Goal: Task Accomplishment & Management: Manage account settings

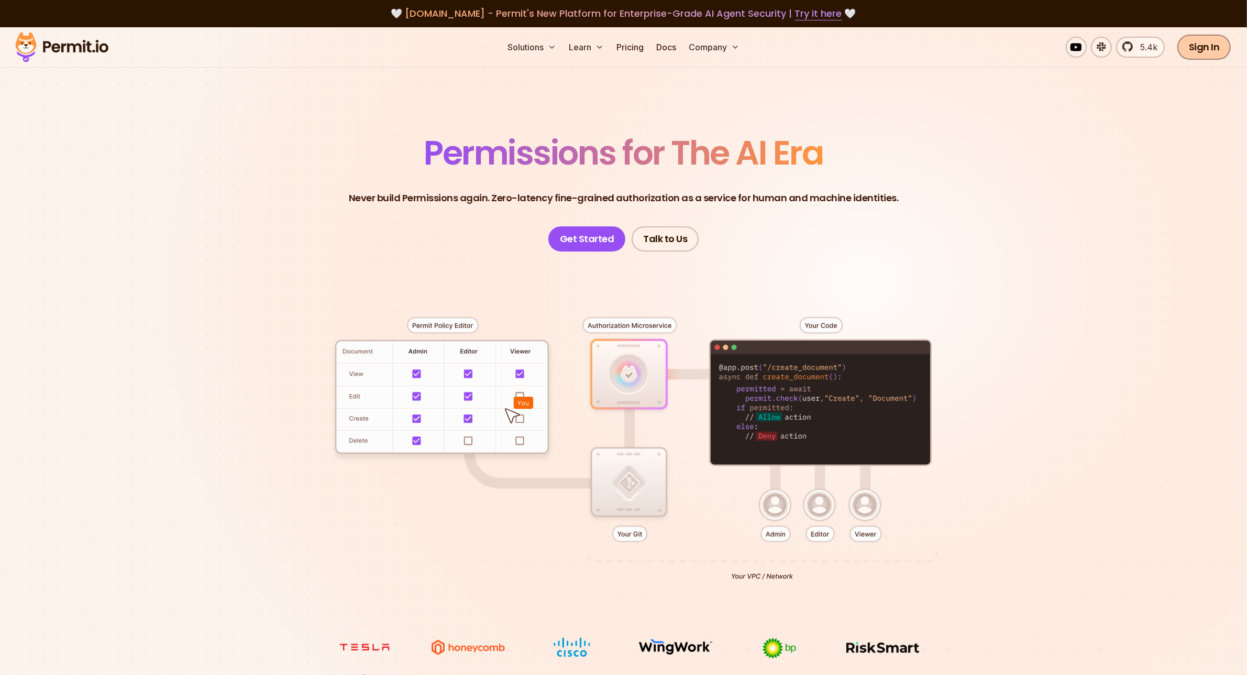
click at [1206, 47] on link "Sign In" at bounding box center [1204, 47] width 54 height 25
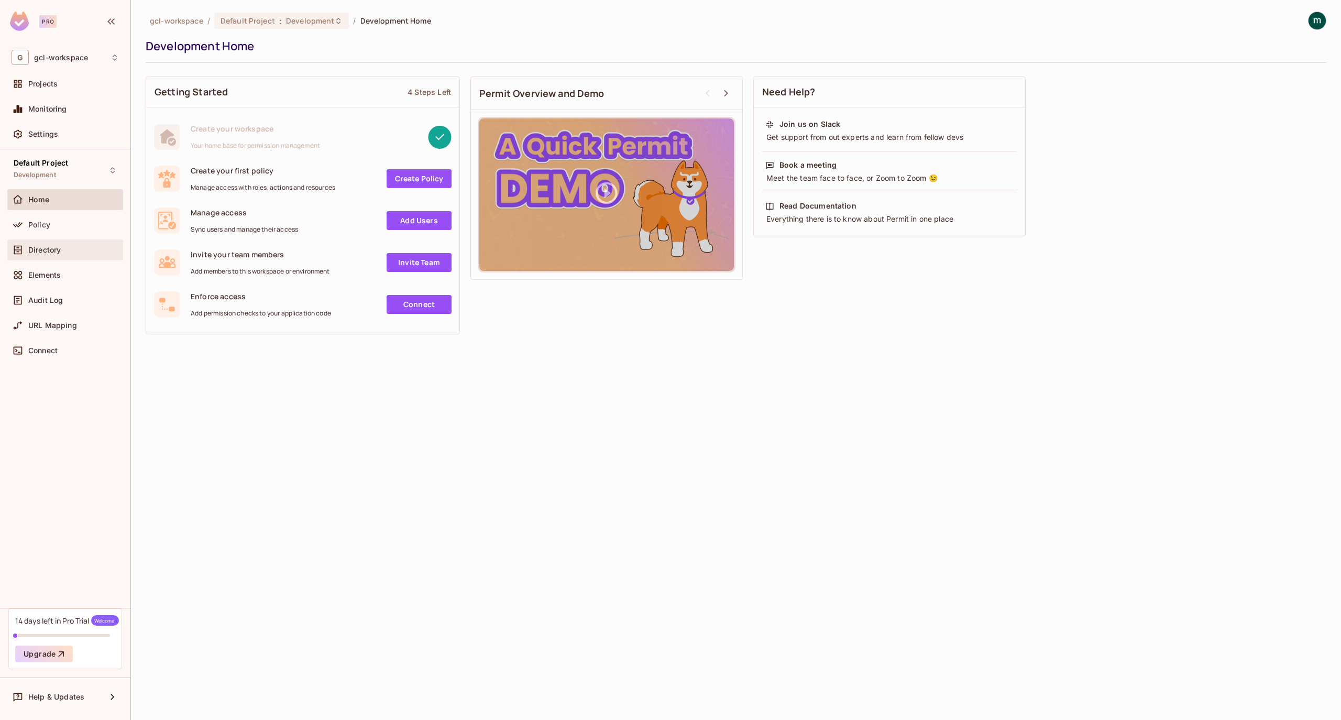
click at [41, 249] on span "Directory" at bounding box center [44, 250] width 32 height 8
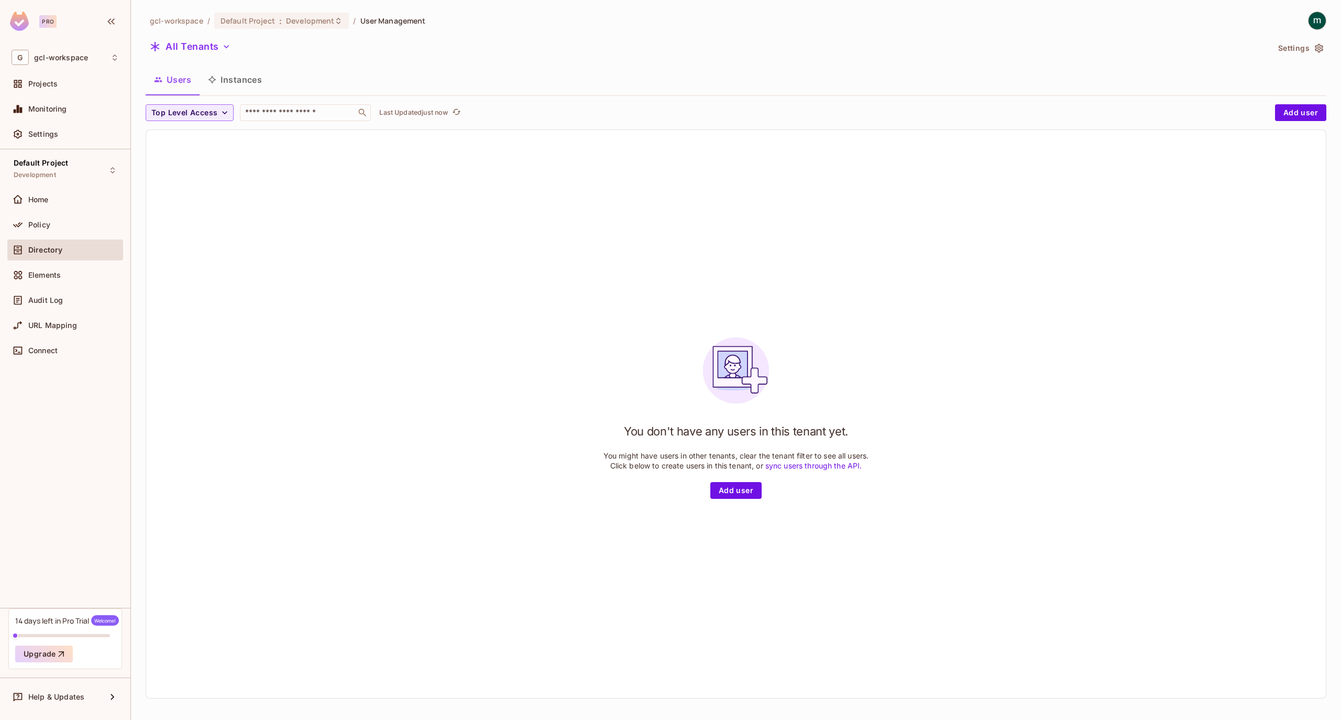
click at [1312, 22] on img at bounding box center [1316, 20] width 17 height 17
click at [1245, 112] on span "Log out" at bounding box center [1257, 114] width 26 height 10
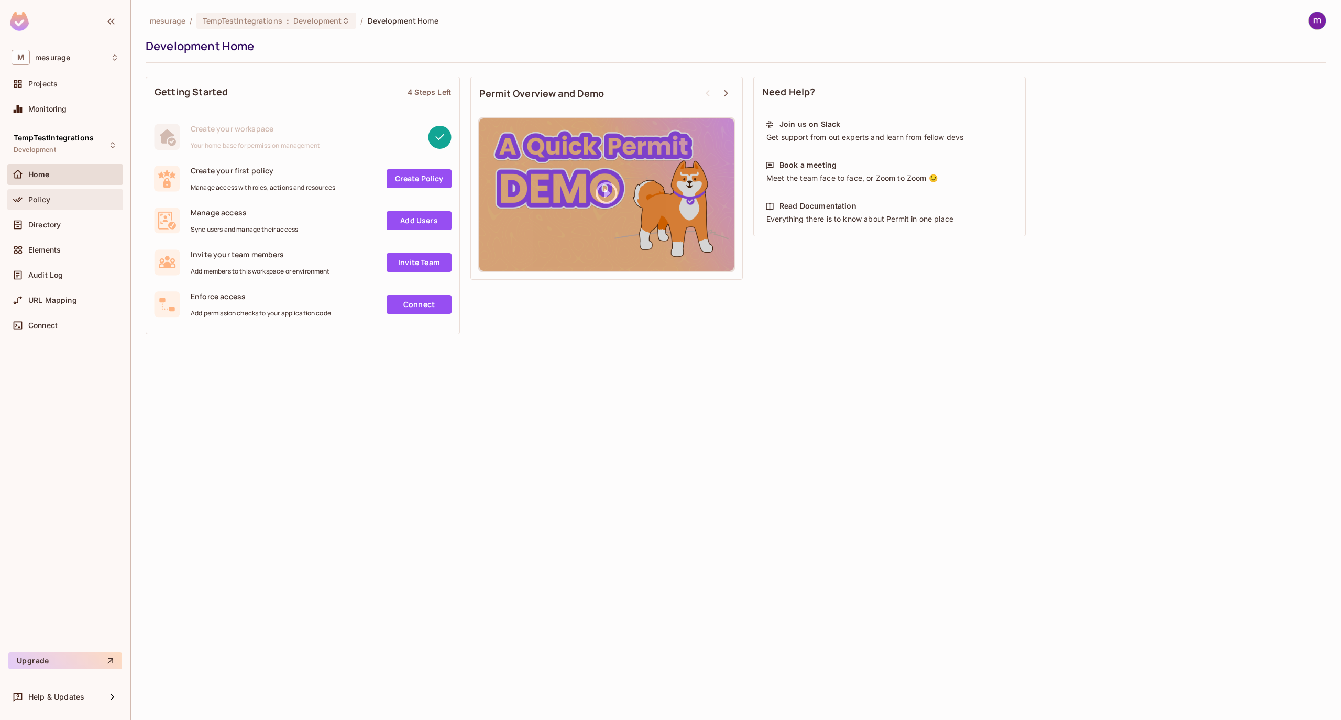
click at [42, 195] on span "Policy" at bounding box center [39, 199] width 22 height 8
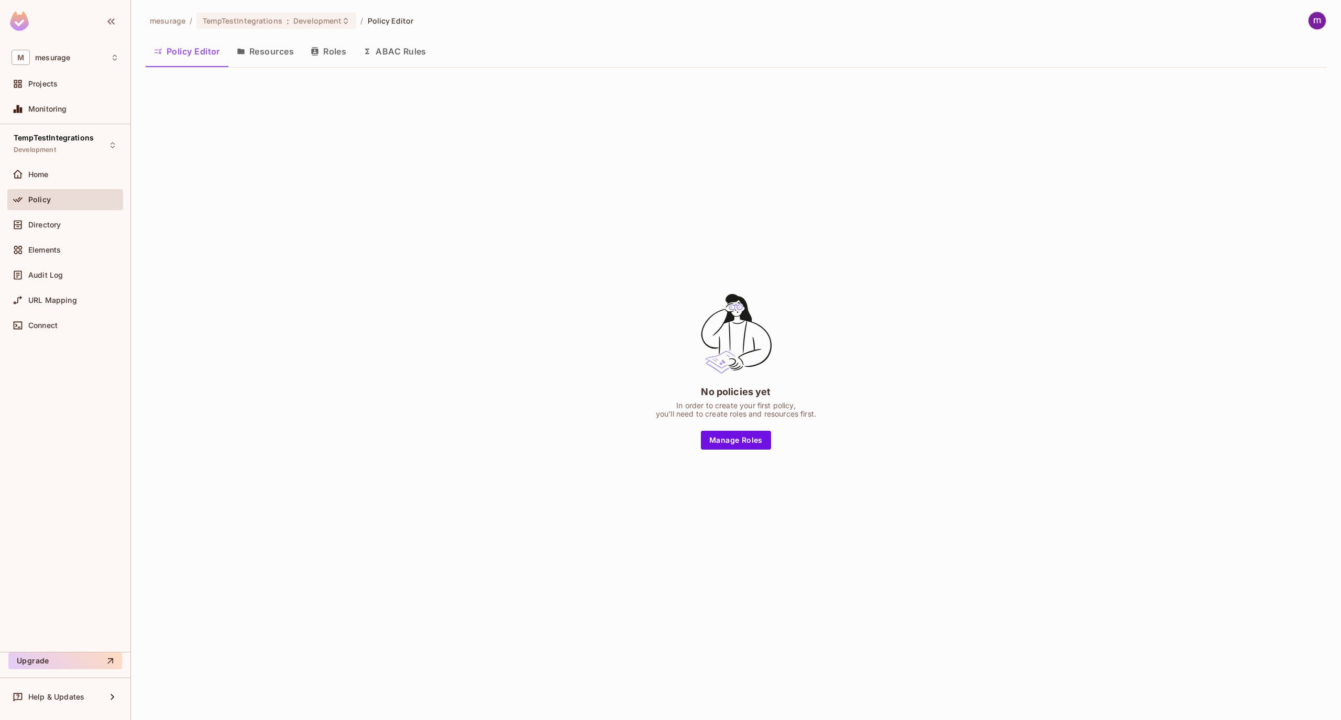
click at [270, 42] on button "Resources" at bounding box center [265, 51] width 74 height 26
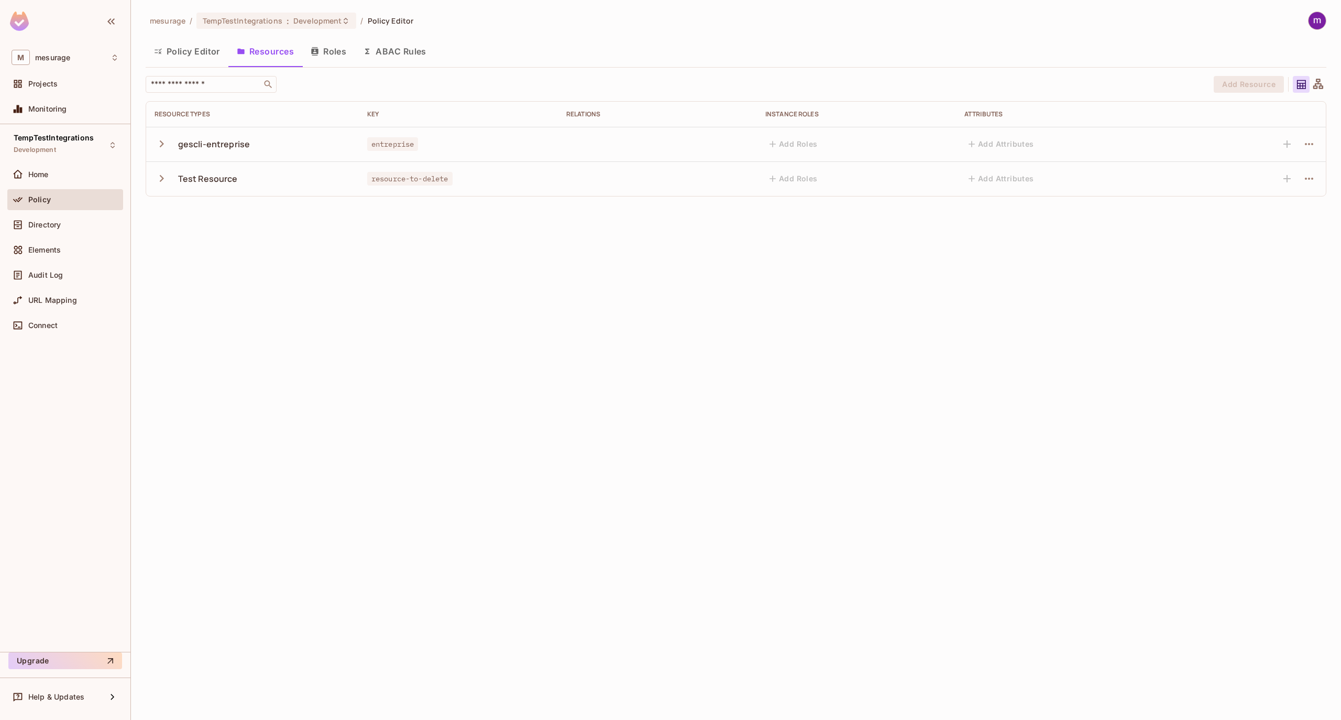
click at [336, 52] on button "Roles" at bounding box center [328, 51] width 52 height 26
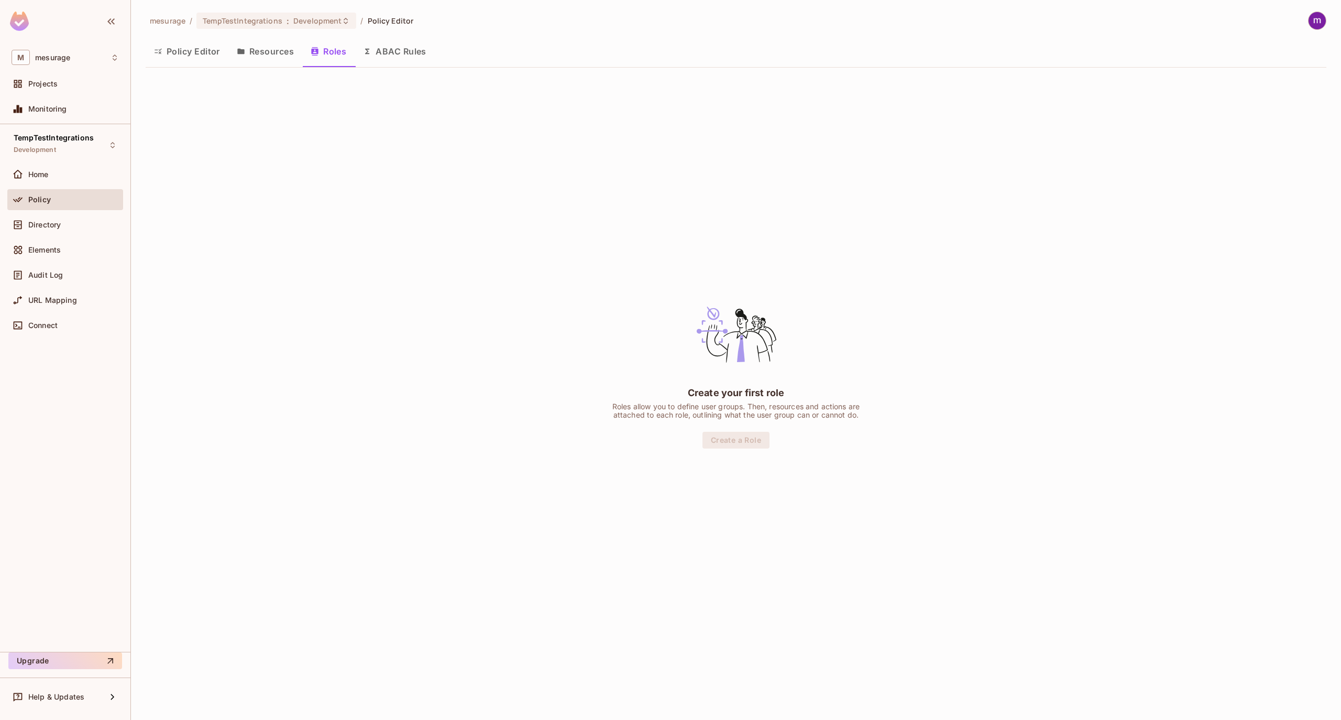
click at [1325, 19] on div at bounding box center [1317, 21] width 18 height 18
drag, startPoint x: 537, startPoint y: 91, endPoint x: 241, endPoint y: 101, distance: 296.1
click at [531, 91] on div at bounding box center [670, 360] width 1341 height 720
click at [74, 56] on div "M mesurage" at bounding box center [65, 57] width 107 height 15
click at [74, 56] on div at bounding box center [670, 360] width 1341 height 720
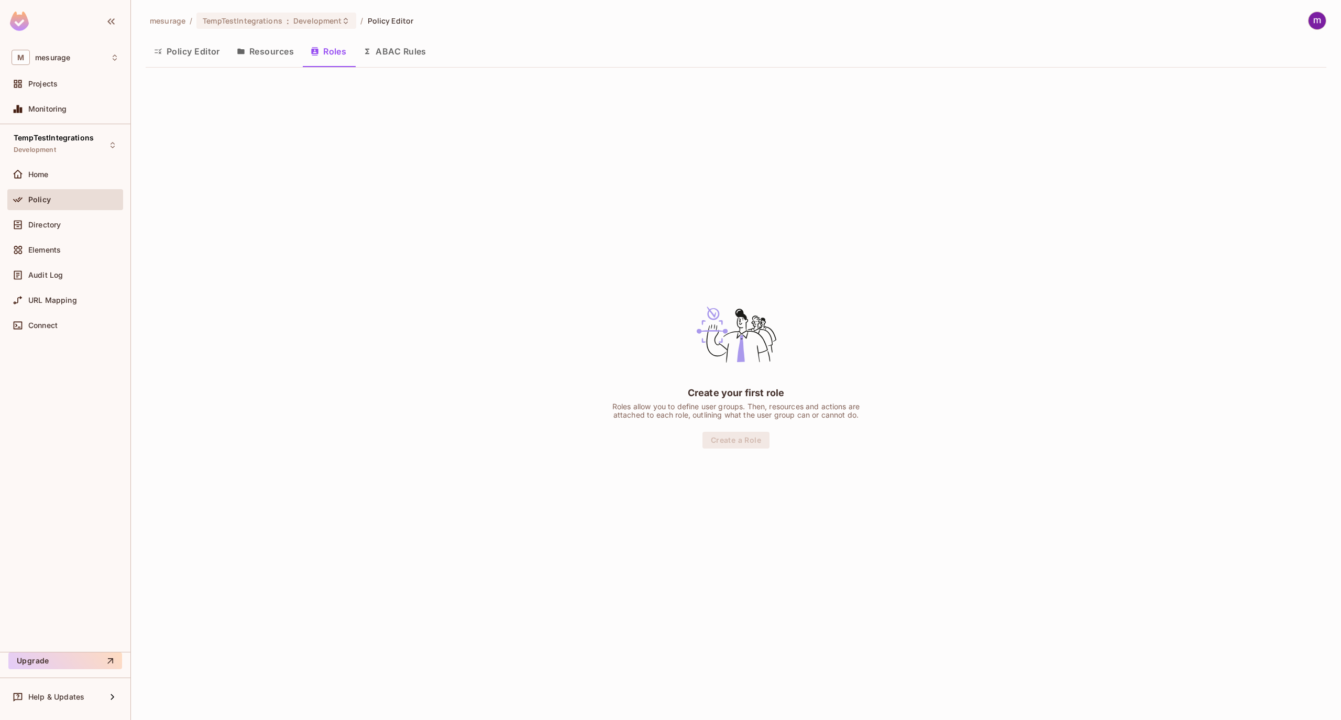
drag, startPoint x: 380, startPoint y: 101, endPoint x: 337, endPoint y: 80, distance: 47.3
click at [363, 92] on div "Create your first role Roles allow you to define user groups. Then, resources a…" at bounding box center [736, 370] width 1180 height 589
click at [279, 54] on button "Resources" at bounding box center [265, 51] width 74 height 26
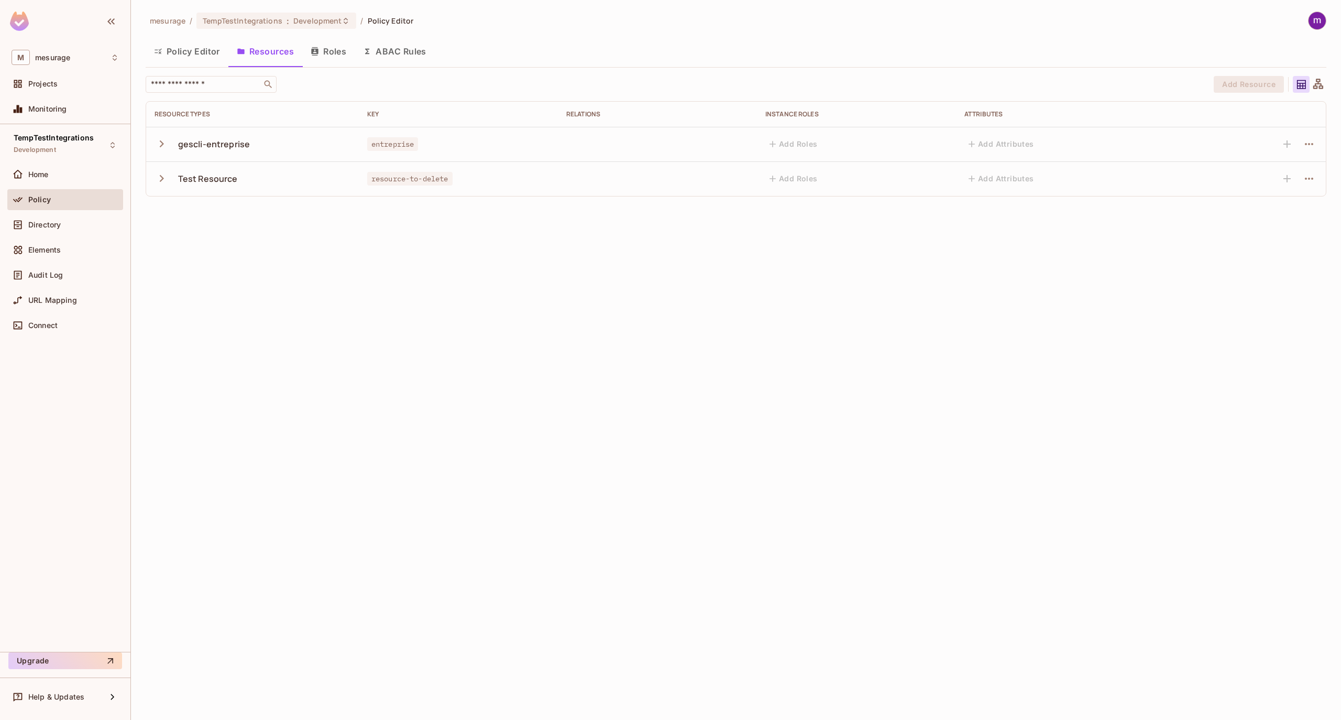
click at [161, 141] on icon "button" at bounding box center [162, 143] width 4 height 7
drag, startPoint x: 163, startPoint y: 288, endPoint x: 173, endPoint y: 283, distance: 10.5
click at [164, 286] on icon "button" at bounding box center [162, 282] width 14 height 14
click at [65, 229] on div "Directory" at bounding box center [73, 224] width 91 height 8
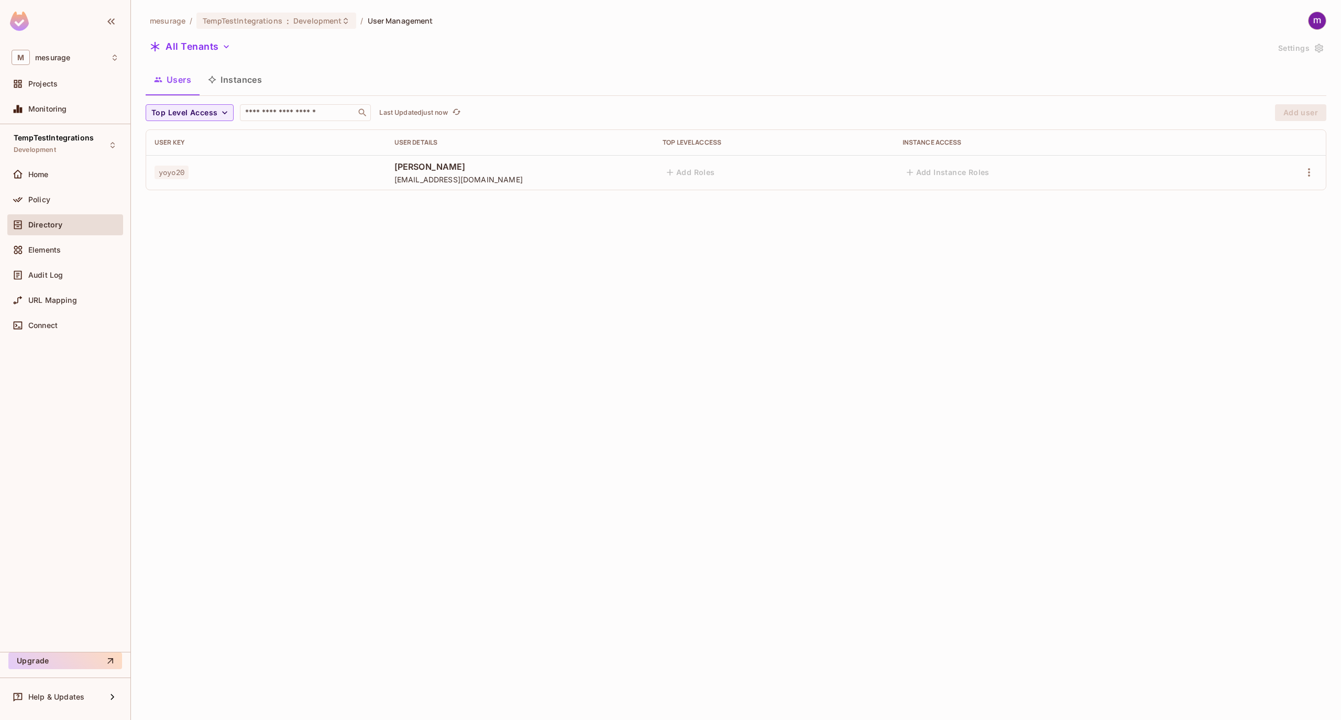
drag, startPoint x: 958, startPoint y: 65, endPoint x: 1000, endPoint y: 59, distance: 41.8
click at [968, 61] on div "mesurage / TempTestIntegrations : Development / User Management All Tenants Set…" at bounding box center [736, 105] width 1180 height 187
click at [453, 69] on div "Users Instances" at bounding box center [736, 80] width 1180 height 26
click at [304, 21] on span "Development" at bounding box center [317, 21] width 48 height 10
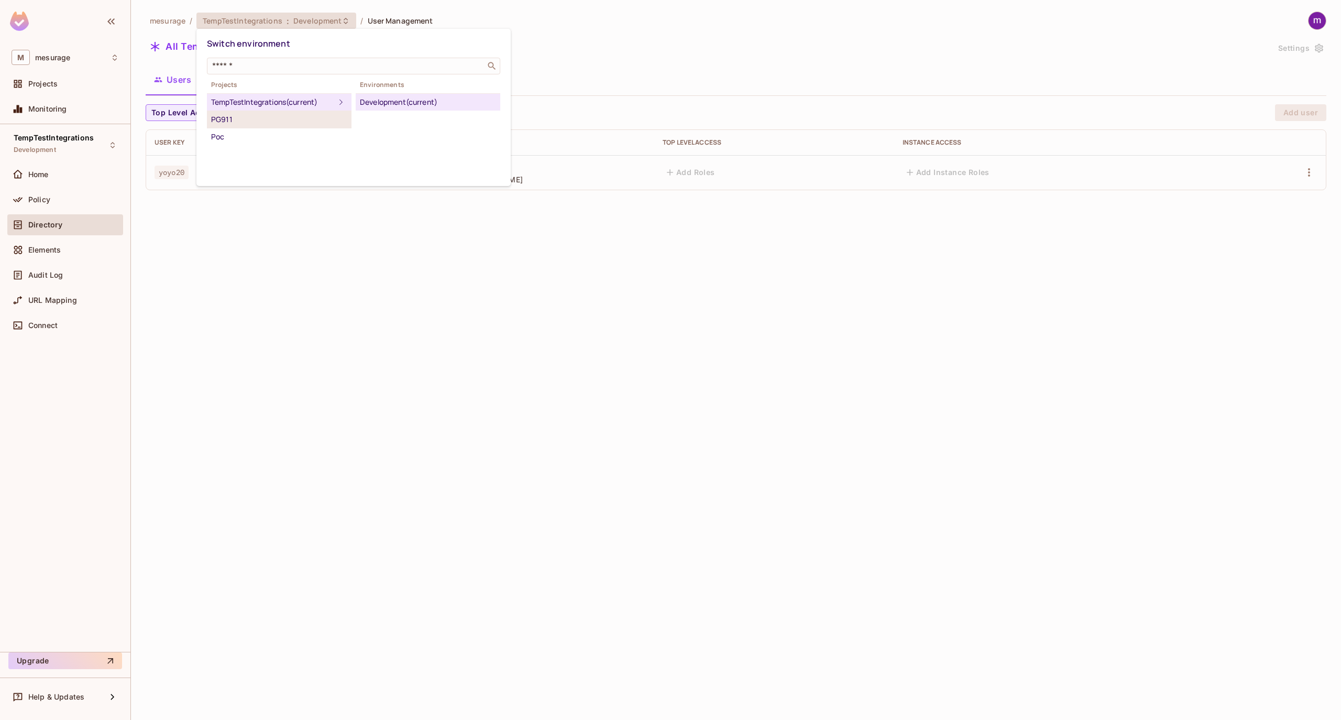
click at [238, 119] on div "PG911" at bounding box center [279, 119] width 136 height 13
click at [387, 101] on div "Development" at bounding box center [428, 102] width 136 height 13
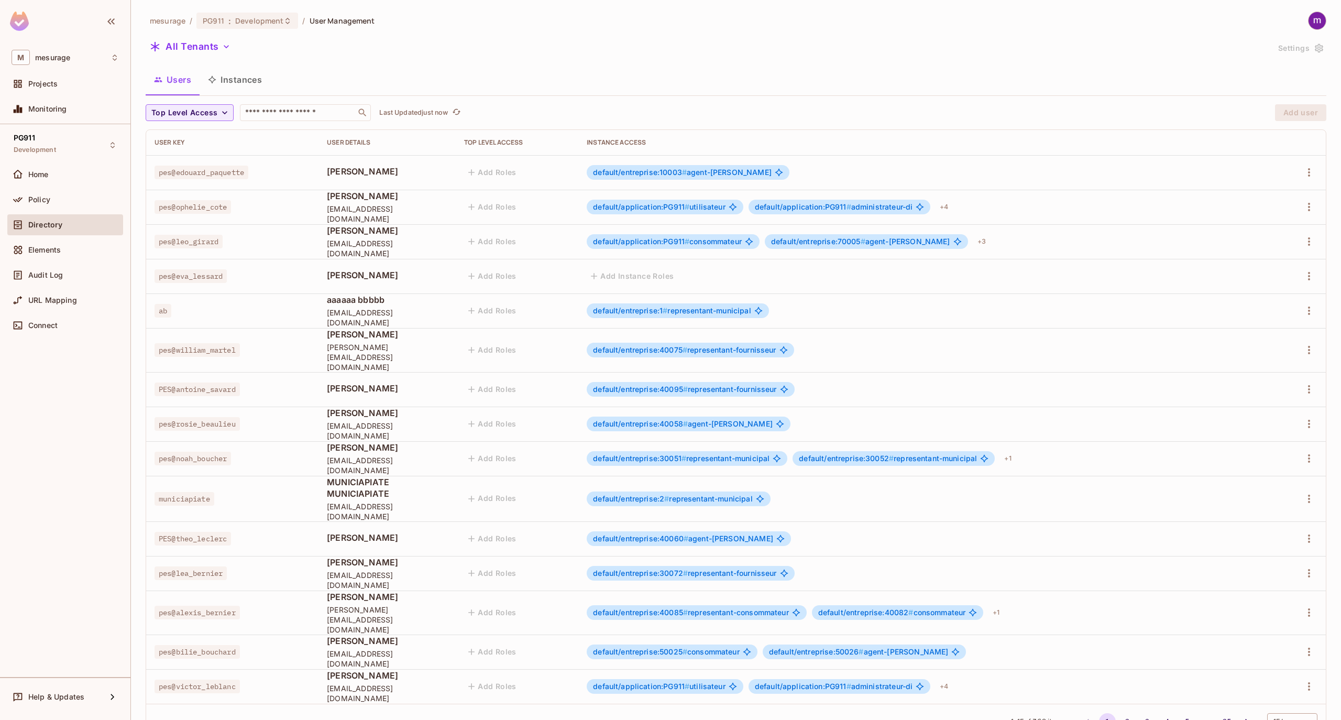
click at [45, 226] on span "Directory" at bounding box center [45, 224] width 34 height 8
click at [68, 225] on div "Directory" at bounding box center [73, 224] width 91 height 8
click at [382, 72] on div "Users Instances" at bounding box center [736, 80] width 1180 height 26
click at [241, 76] on button "Instances" at bounding box center [235, 80] width 71 height 26
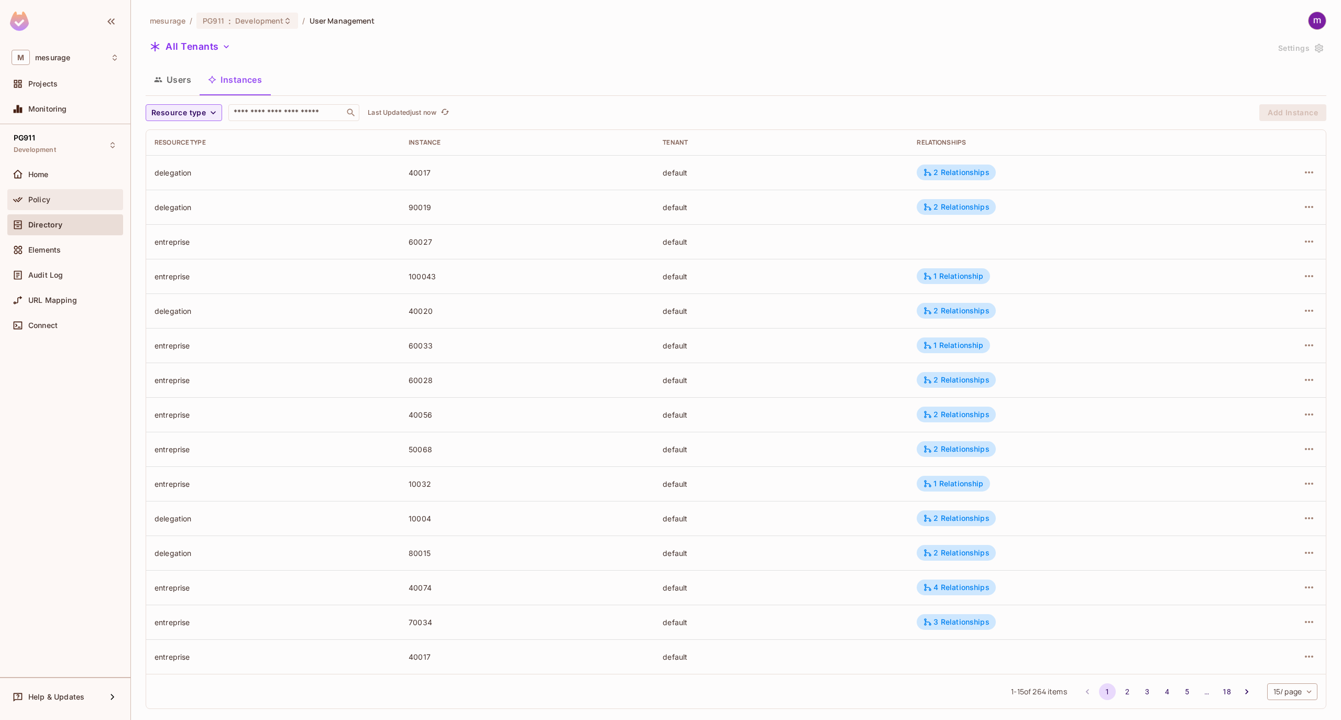
click at [32, 197] on span "Policy" at bounding box center [39, 199] width 22 height 8
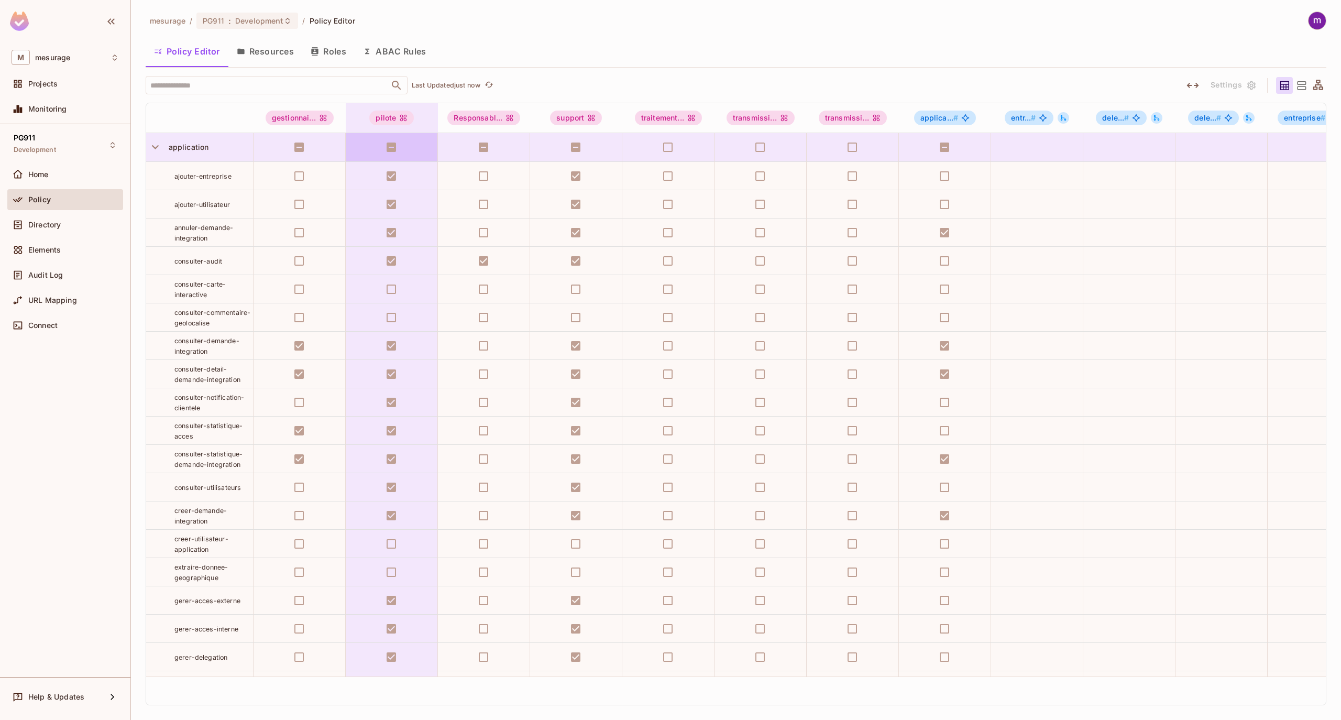
click at [273, 51] on button "Resources" at bounding box center [265, 51] width 74 height 26
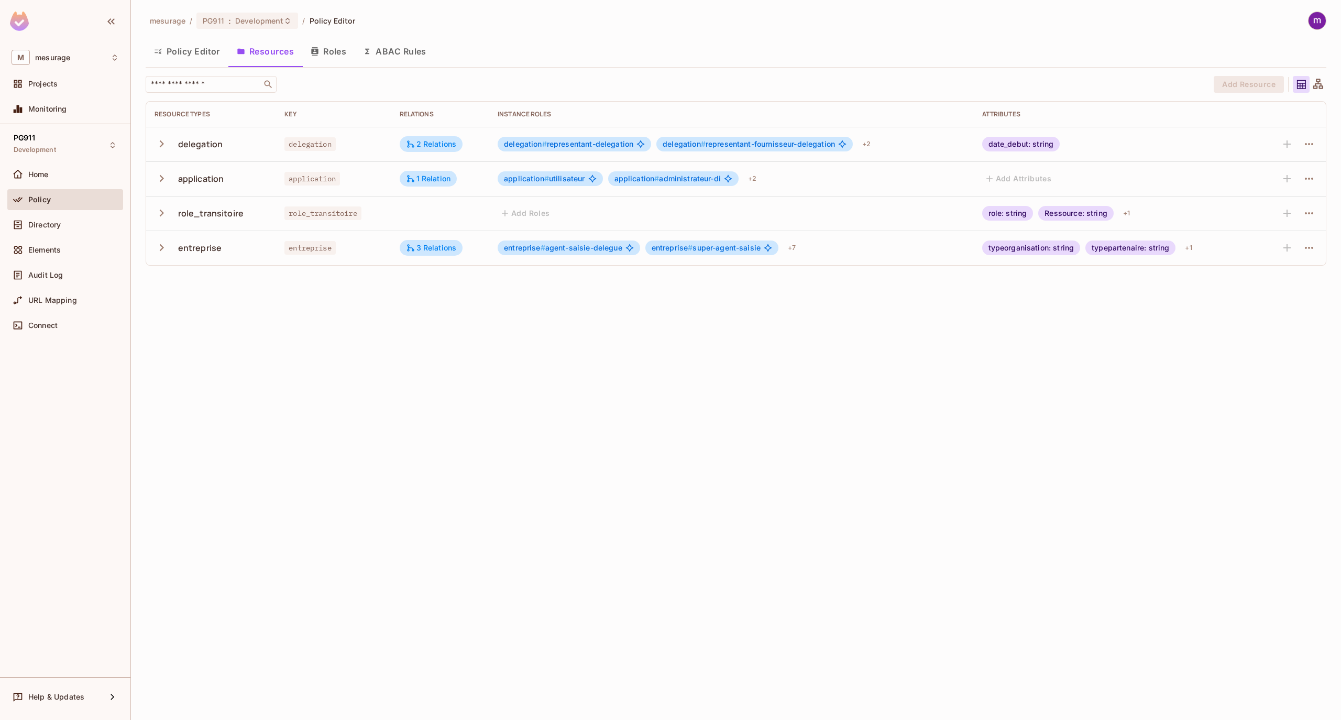
click at [160, 216] on icon "button" at bounding box center [162, 212] width 4 height 7
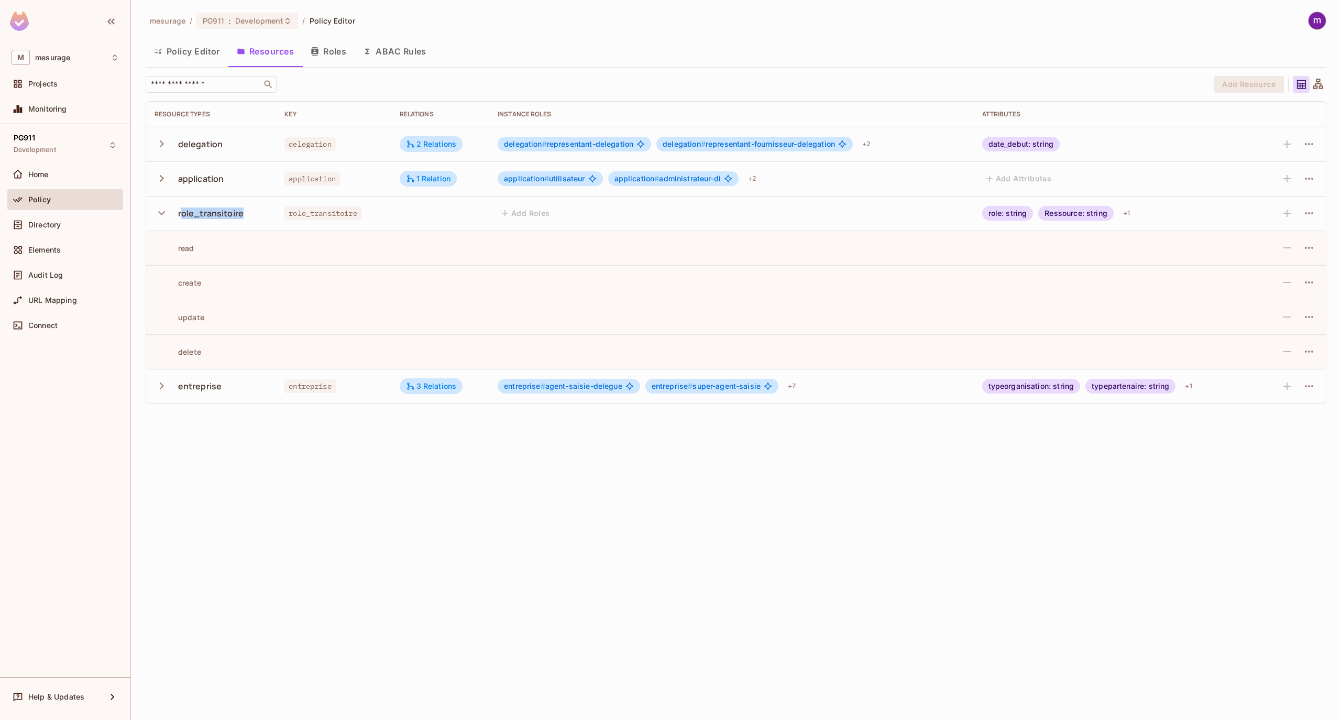
drag, startPoint x: 180, startPoint y: 216, endPoint x: 252, endPoint y: 216, distance: 72.3
click at [252, 216] on div "role_transitoire" at bounding box center [211, 213] width 113 height 22
click at [1315, 215] on button "button" at bounding box center [1308, 213] width 17 height 17
click at [1254, 256] on ul "role_transitoire Edit Resource Delete Resource" at bounding box center [1258, 258] width 99 height 72
drag, startPoint x: 1249, startPoint y: 255, endPoint x: 1255, endPoint y: 256, distance: 5.9
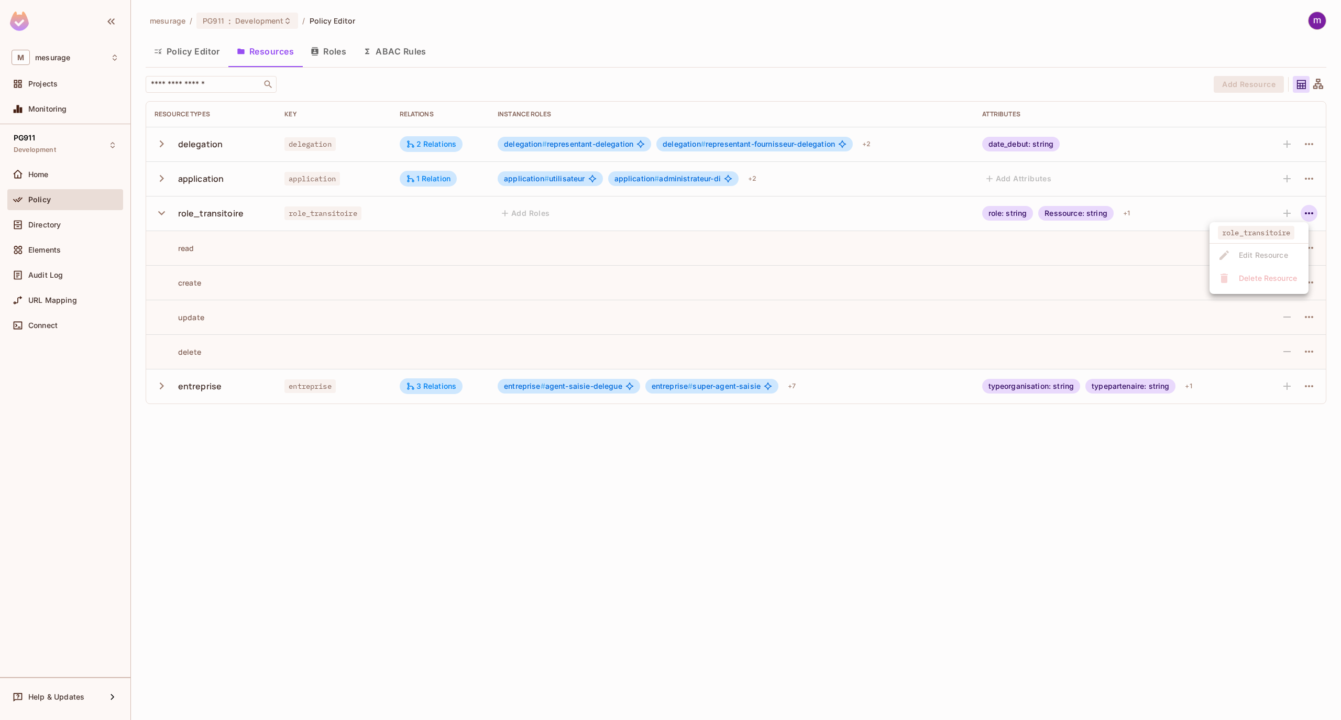
click at [1246, 255] on ul "role_transitoire Edit Resource Delete Resource" at bounding box center [1258, 258] width 99 height 72
drag, startPoint x: 1258, startPoint y: 258, endPoint x: 1268, endPoint y: 279, distance: 22.7
click at [1263, 266] on ul "role_transitoire Edit Resource Delete Resource" at bounding box center [1258, 258] width 99 height 72
click at [1268, 279] on ul "role_transitoire Edit Resource Delete Resource" at bounding box center [1258, 258] width 99 height 72
drag, startPoint x: 1245, startPoint y: 260, endPoint x: 1256, endPoint y: 258, distance: 11.2
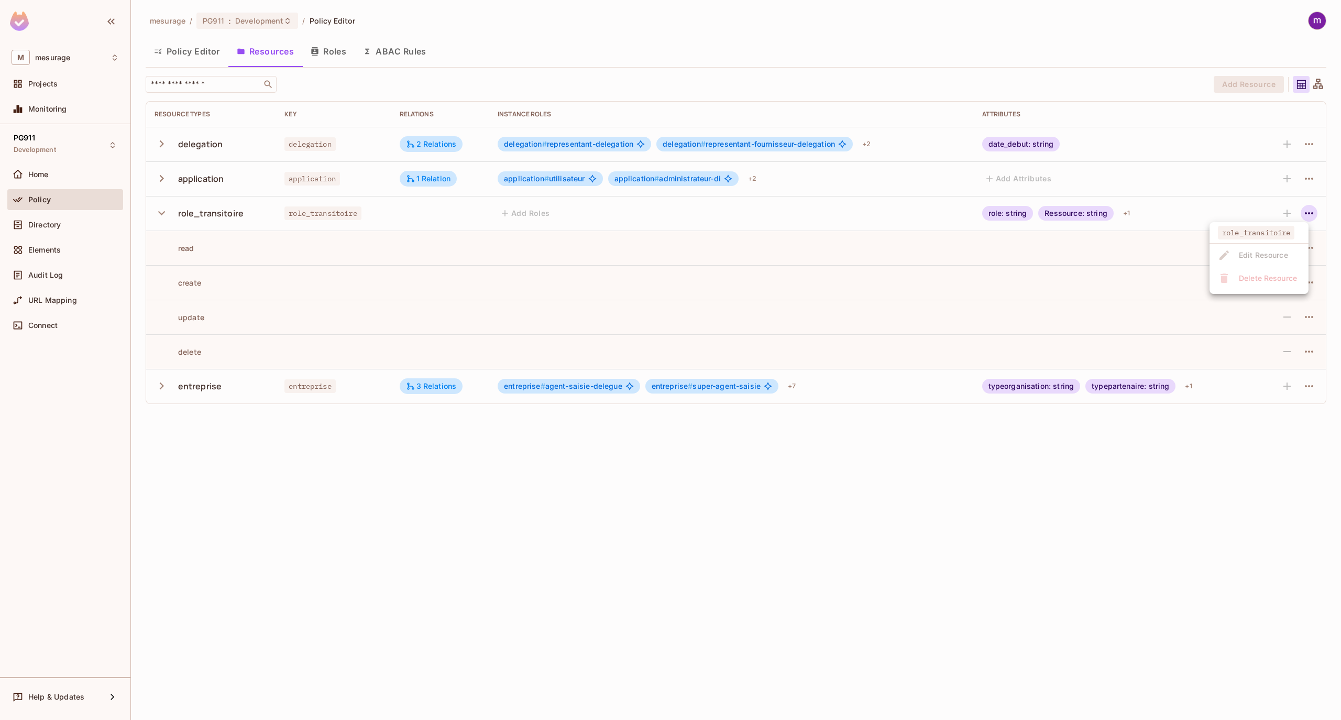
click at [1271, 263] on ul "role_transitoire Edit Resource Delete Resource" at bounding box center [1258, 258] width 99 height 72
drag, startPoint x: 1256, startPoint y: 258, endPoint x: 1266, endPoint y: 262, distance: 11.5
click at [1264, 263] on ul "role_transitoire Edit Resource Delete Resource" at bounding box center [1258, 258] width 99 height 72
click at [1270, 260] on ul "role_transitoire Edit Resource Delete Resource" at bounding box center [1258, 258] width 99 height 72
click at [1274, 262] on ul "role_transitoire Edit Resource Delete Resource" at bounding box center [1258, 258] width 99 height 72
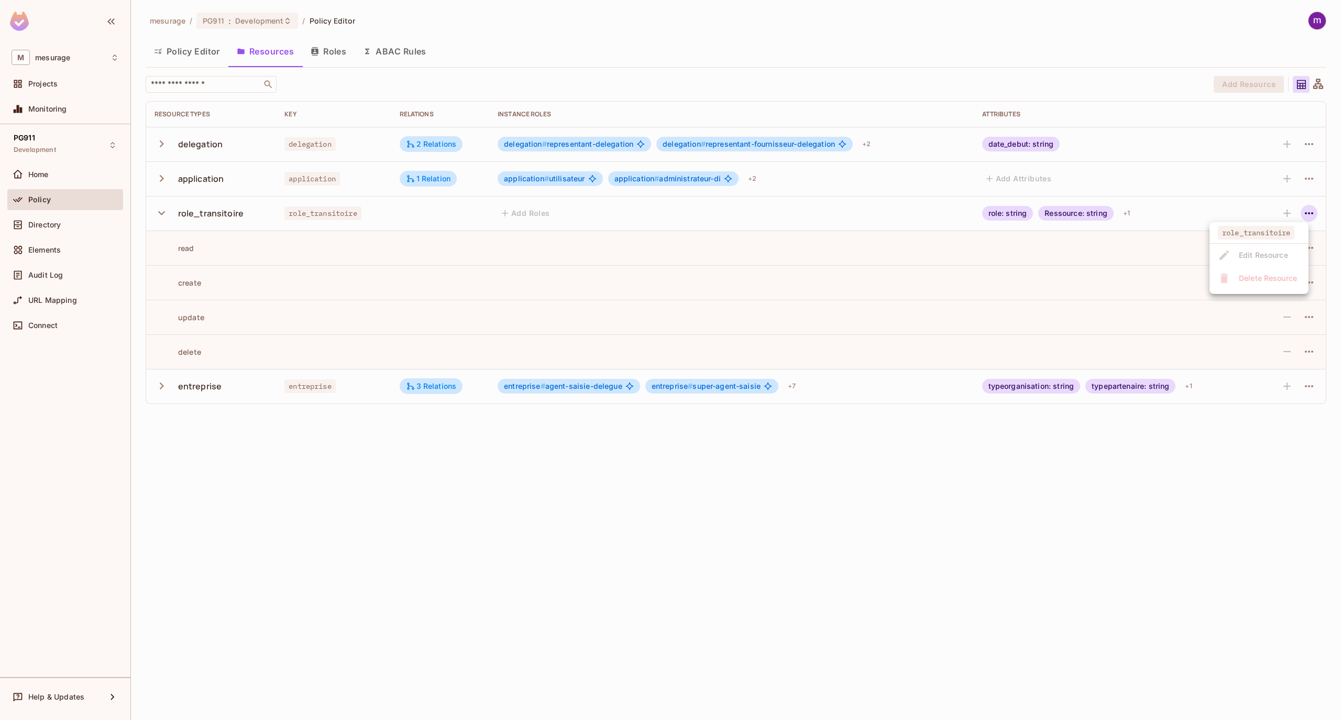
click at [1276, 263] on ul "role_transitoire Edit Resource Delete Resource" at bounding box center [1258, 258] width 99 height 72
click at [1277, 263] on ul "role_transitoire Edit Resource Delete Resource" at bounding box center [1258, 258] width 99 height 72
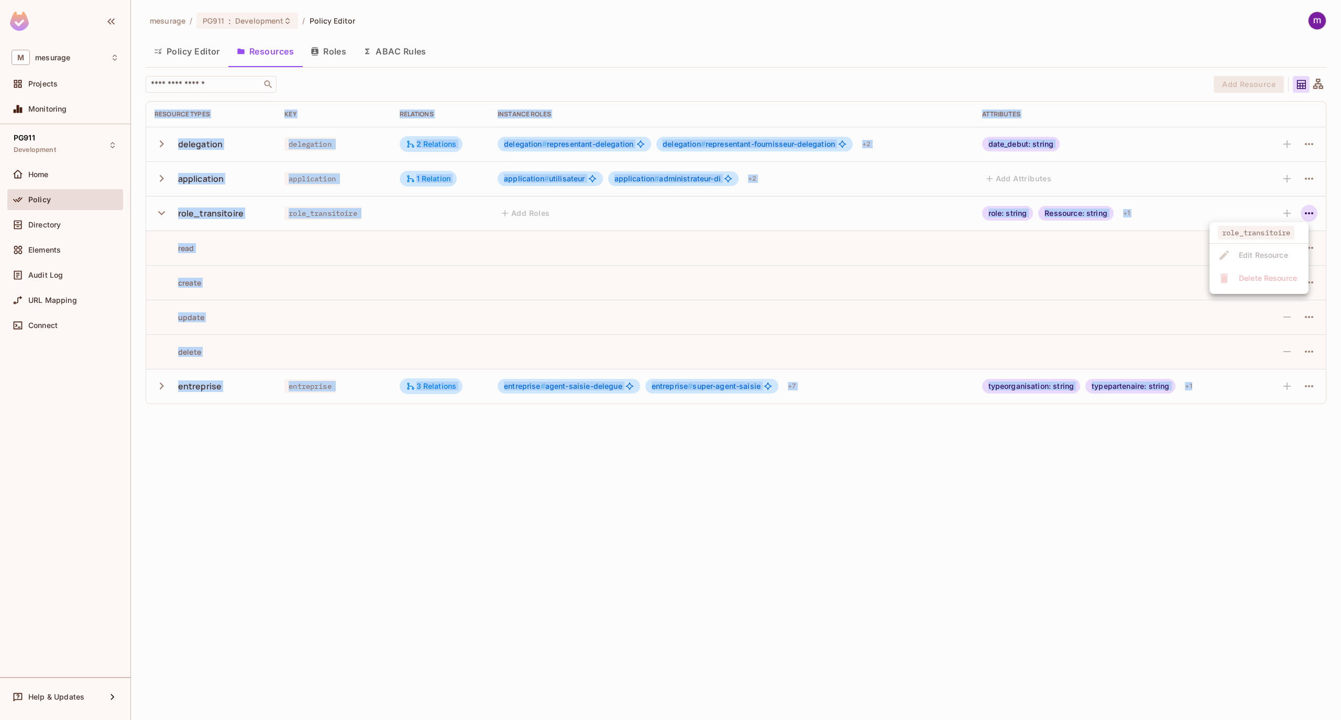
click at [1277, 263] on ul "role_transitoire Edit Resource Delete Resource" at bounding box center [1258, 258] width 99 height 72
click at [347, 529] on div at bounding box center [670, 360] width 1341 height 720
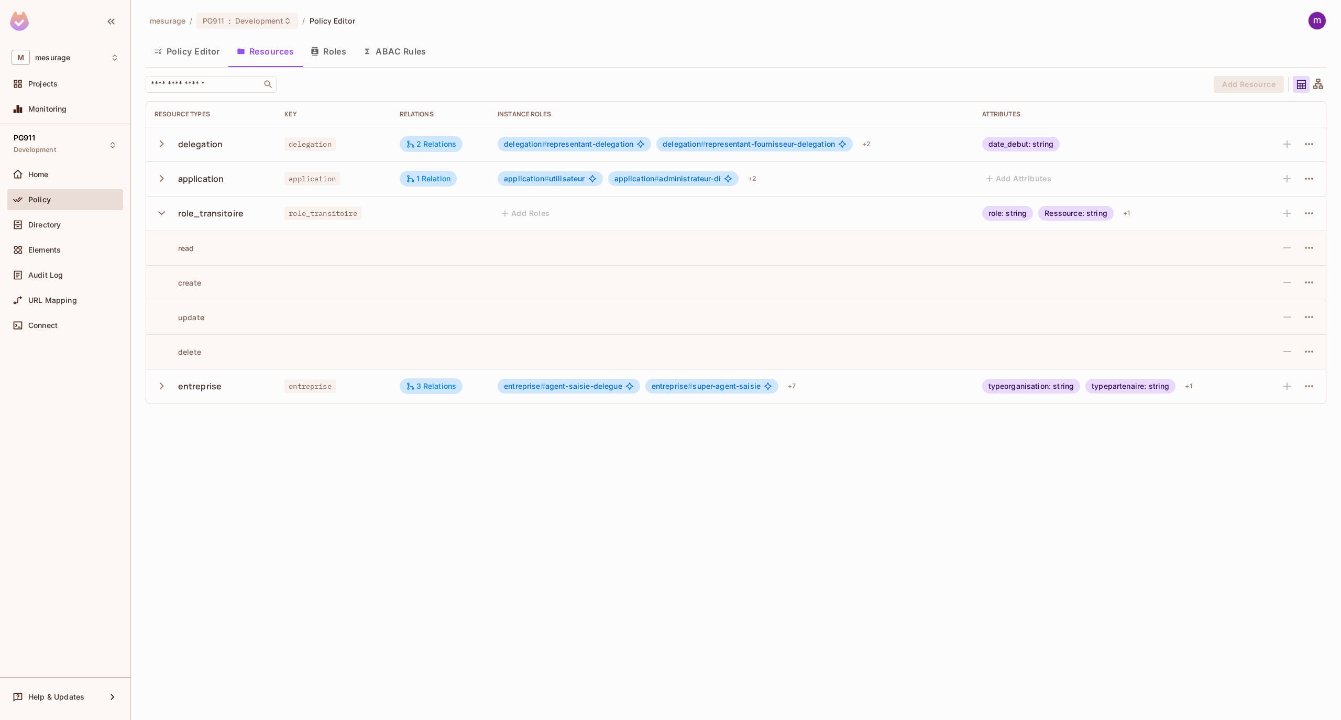
click at [1068, 211] on div "Ressource: string" at bounding box center [1075, 213] width 75 height 15
click at [1125, 216] on div "+ 1" at bounding box center [1126, 213] width 15 height 17
drag, startPoint x: 1054, startPoint y: 214, endPoint x: 1002, endPoint y: 214, distance: 51.8
click at [1053, 214] on div at bounding box center [670, 360] width 1341 height 720
click at [1002, 214] on div "role: string" at bounding box center [1007, 213] width 51 height 15
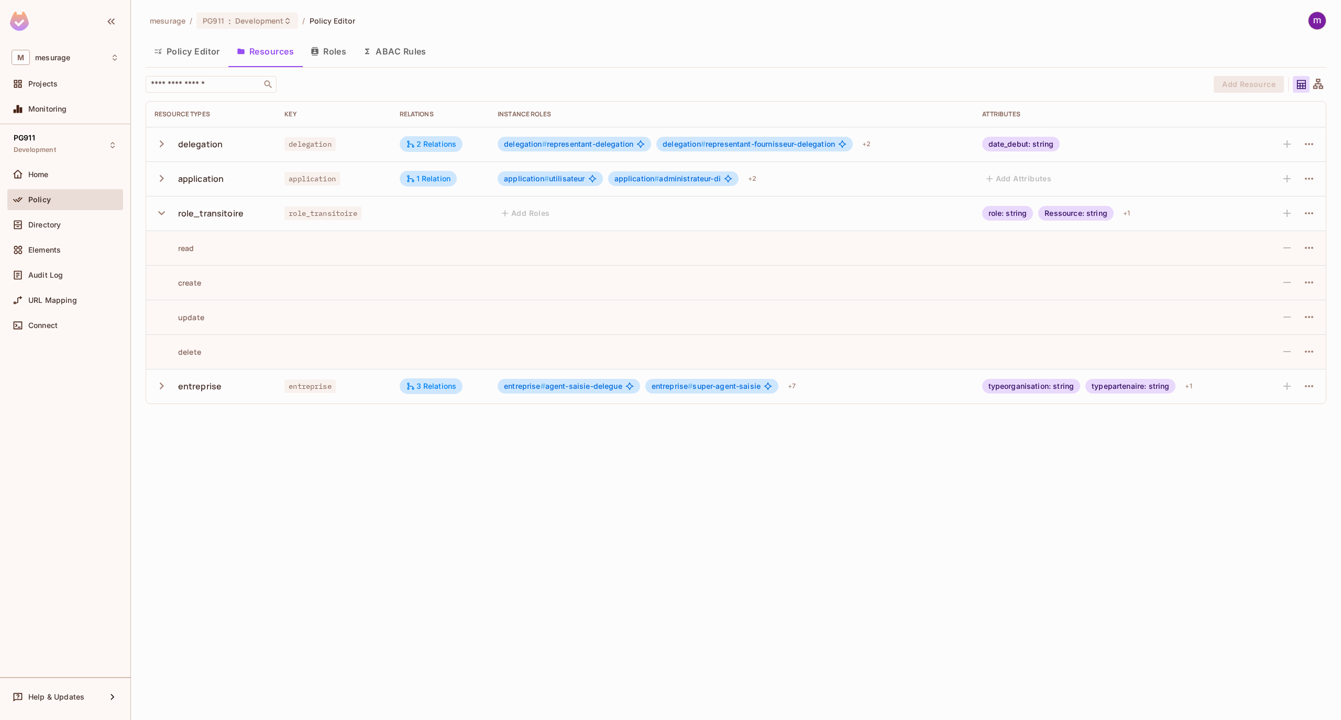
click at [852, 215] on div "Add Roles" at bounding box center [731, 213] width 467 height 17
click at [1011, 145] on div "date_debut: string" at bounding box center [1021, 144] width 78 height 15
click at [164, 145] on icon "button" at bounding box center [162, 144] width 14 height 14
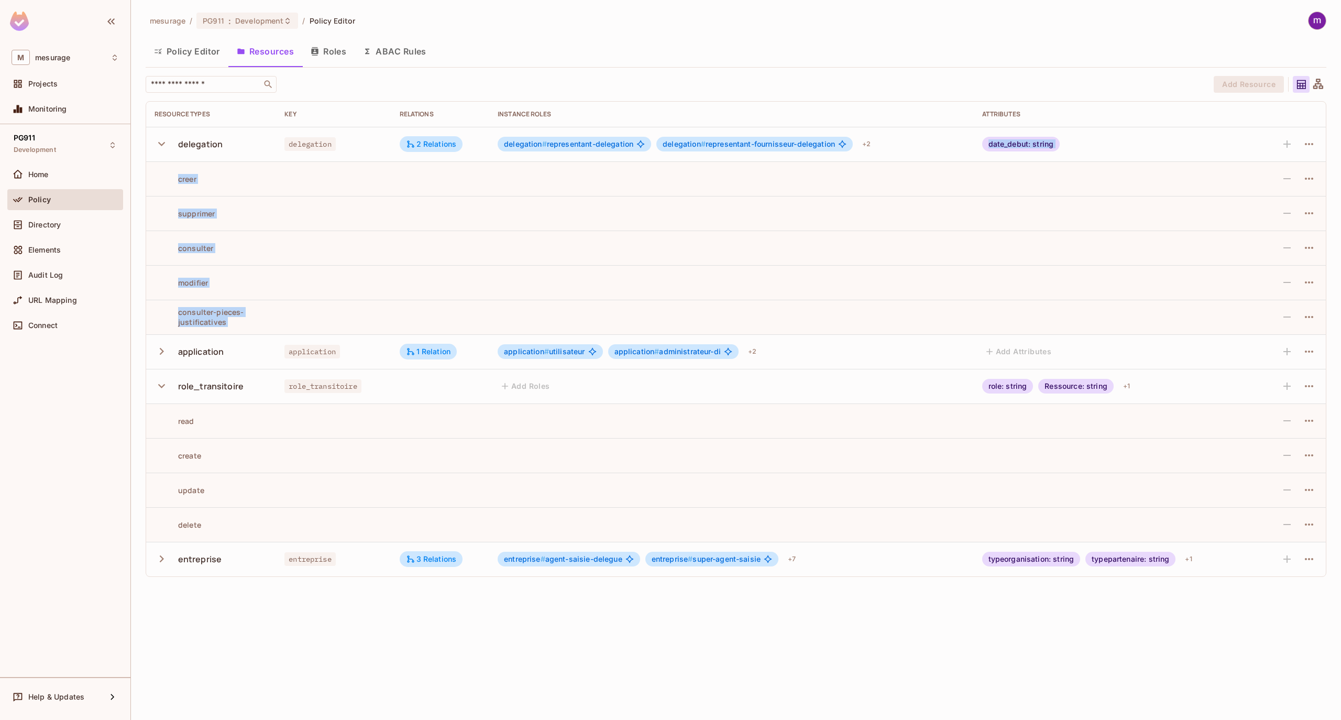
click at [162, 145] on icon "button" at bounding box center [161, 144] width 7 height 4
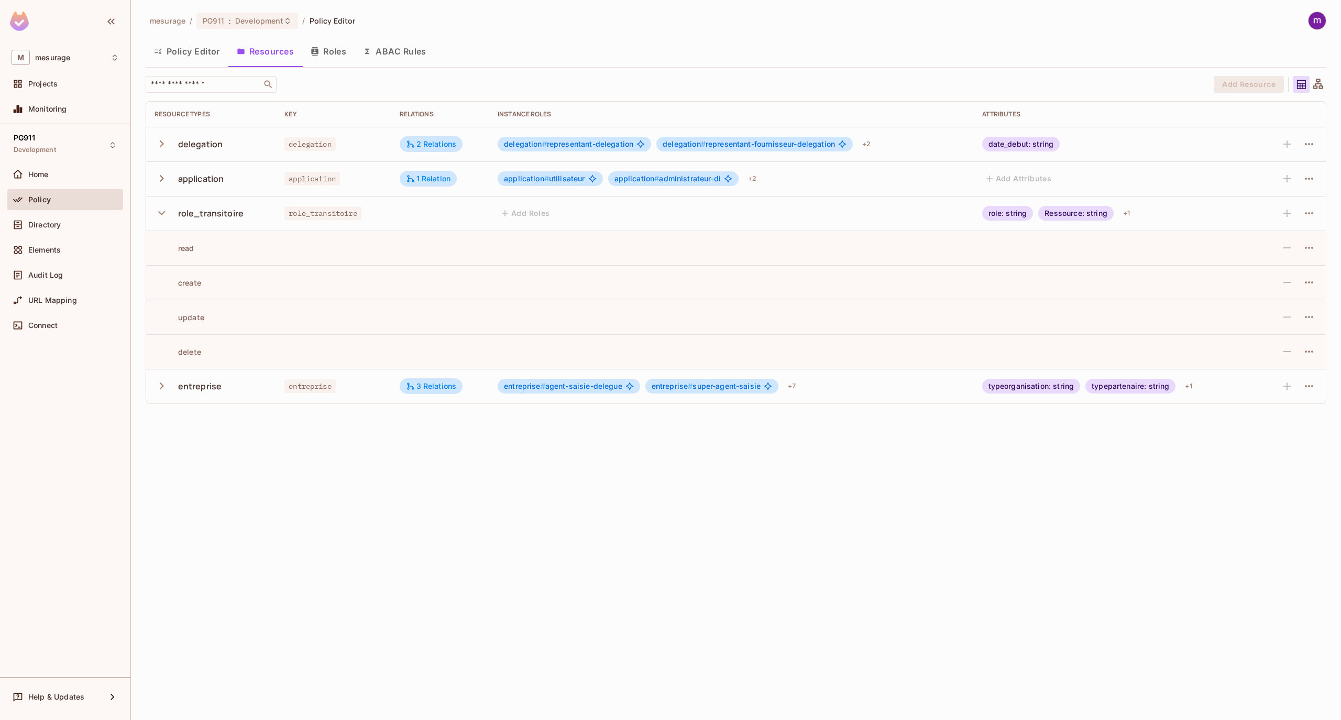
click at [782, 45] on div "Policy Editor Resources Roles ABAC Rules" at bounding box center [736, 51] width 1180 height 26
click at [793, 46] on div "Policy Editor Resources Roles ABAC Rules" at bounding box center [736, 51] width 1180 height 26
click at [701, 118] on th "Instance roles" at bounding box center [731, 114] width 484 height 25
click at [595, 22] on div "mesurage / PG911 : Development / Policy Editor" at bounding box center [736, 21] width 1180 height 18
drag, startPoint x: 192, startPoint y: 215, endPoint x: 241, endPoint y: 212, distance: 49.3
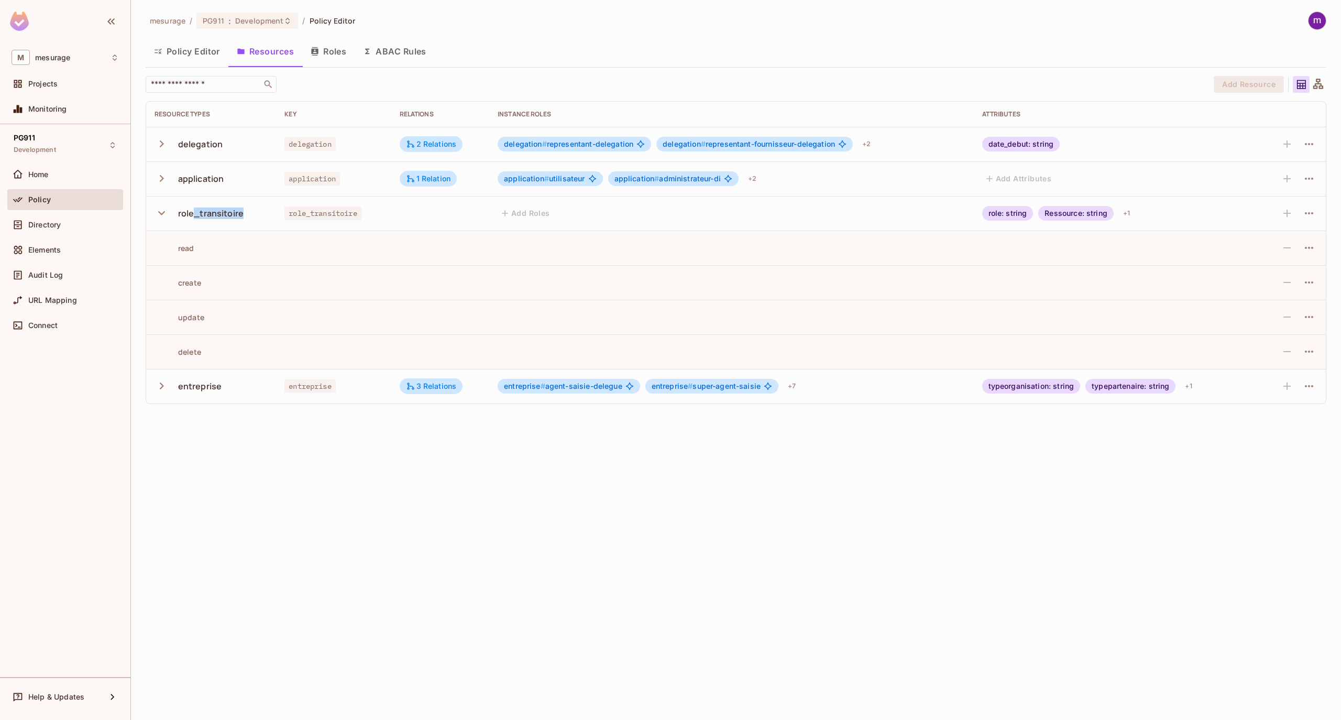
click at [241, 212] on div "role_transitoire" at bounding box center [210, 213] width 65 height 12
drag, startPoint x: 461, startPoint y: 550, endPoint x: 302, endPoint y: 227, distance: 359.5
click at [428, 524] on div "mesurage / PG911 : Development / Policy Editor Policy Editor Resources Roles AB…" at bounding box center [736, 360] width 1210 height 720
click at [336, 52] on button "Roles" at bounding box center [328, 51] width 52 height 26
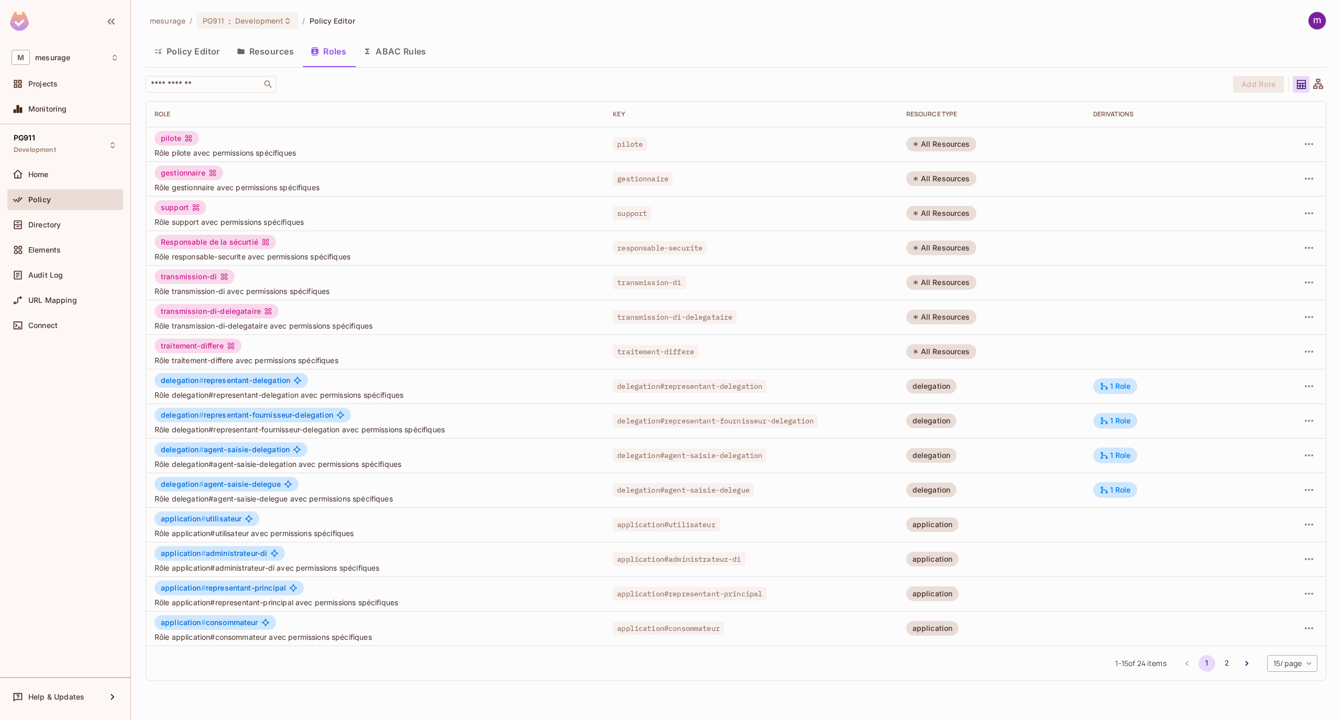
click at [262, 50] on button "Resources" at bounding box center [265, 51] width 74 height 26
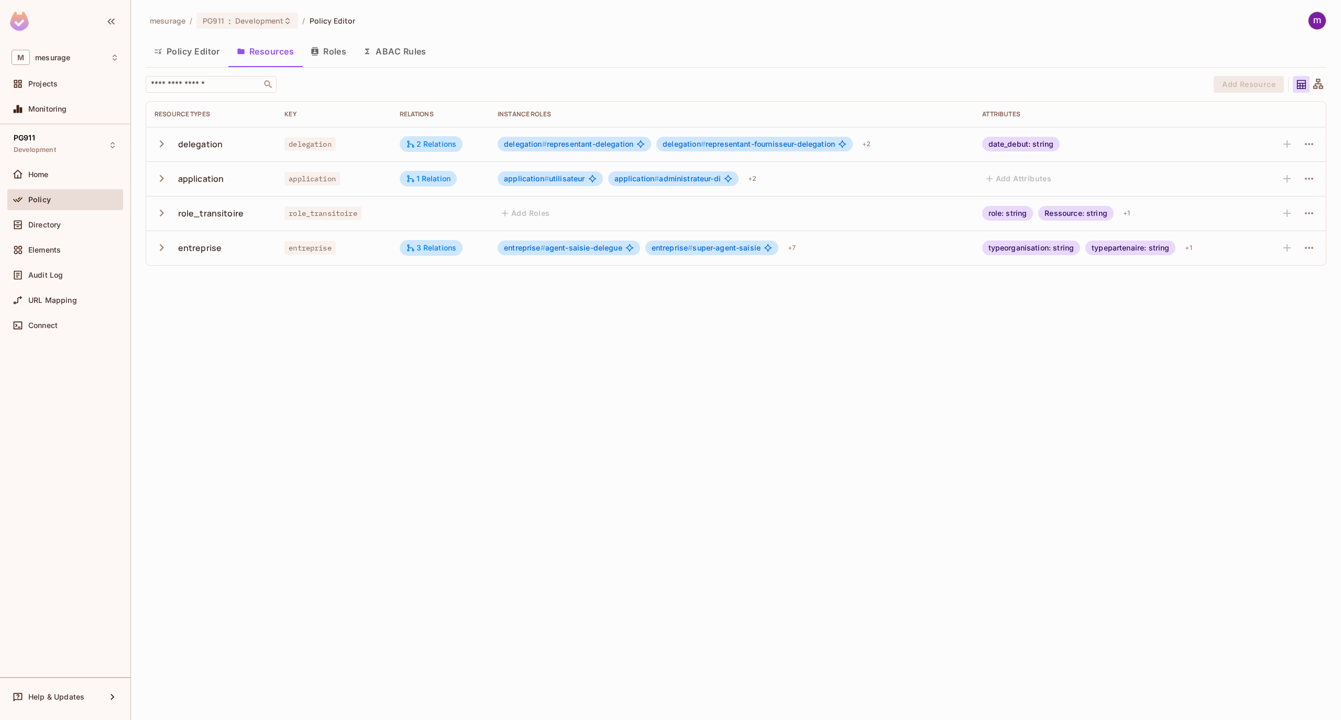
click at [191, 52] on button "Policy Editor" at bounding box center [187, 51] width 83 height 26
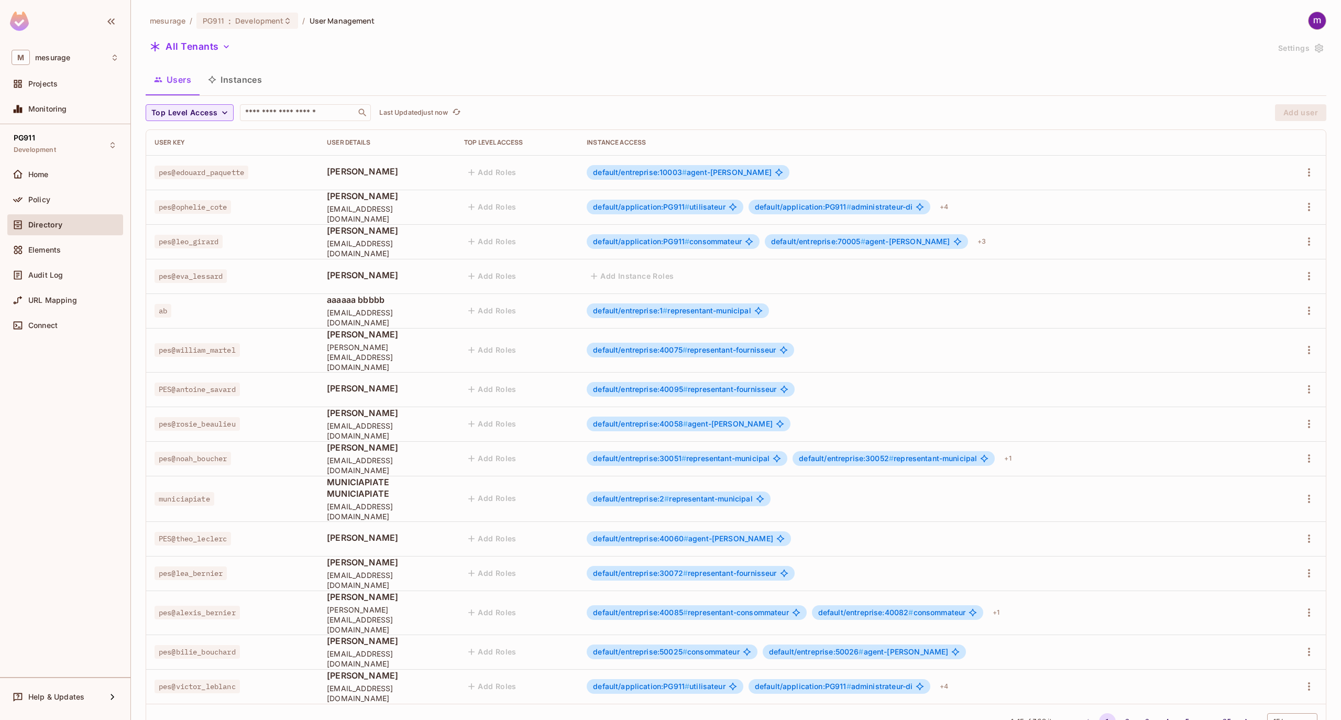
scroll to position [13, 0]
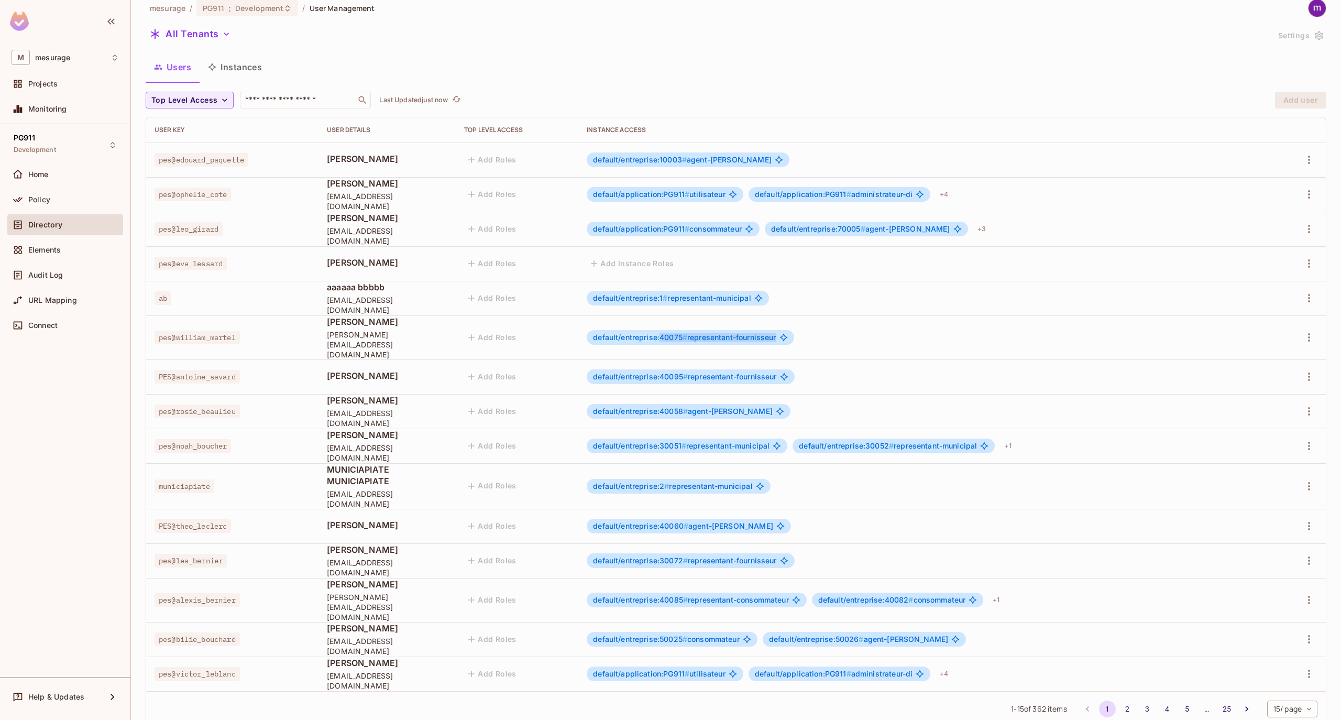
drag, startPoint x: 824, startPoint y: 334, endPoint x: 707, endPoint y: 332, distance: 117.9
click at [707, 332] on div "default/entreprise:40075 # representant-fournisseur" at bounding box center [690, 337] width 207 height 15
click at [687, 333] on span "default/entreprise:40075 #" at bounding box center [640, 337] width 94 height 9
drag, startPoint x: 644, startPoint y: 131, endPoint x: 637, endPoint y: 131, distance: 7.3
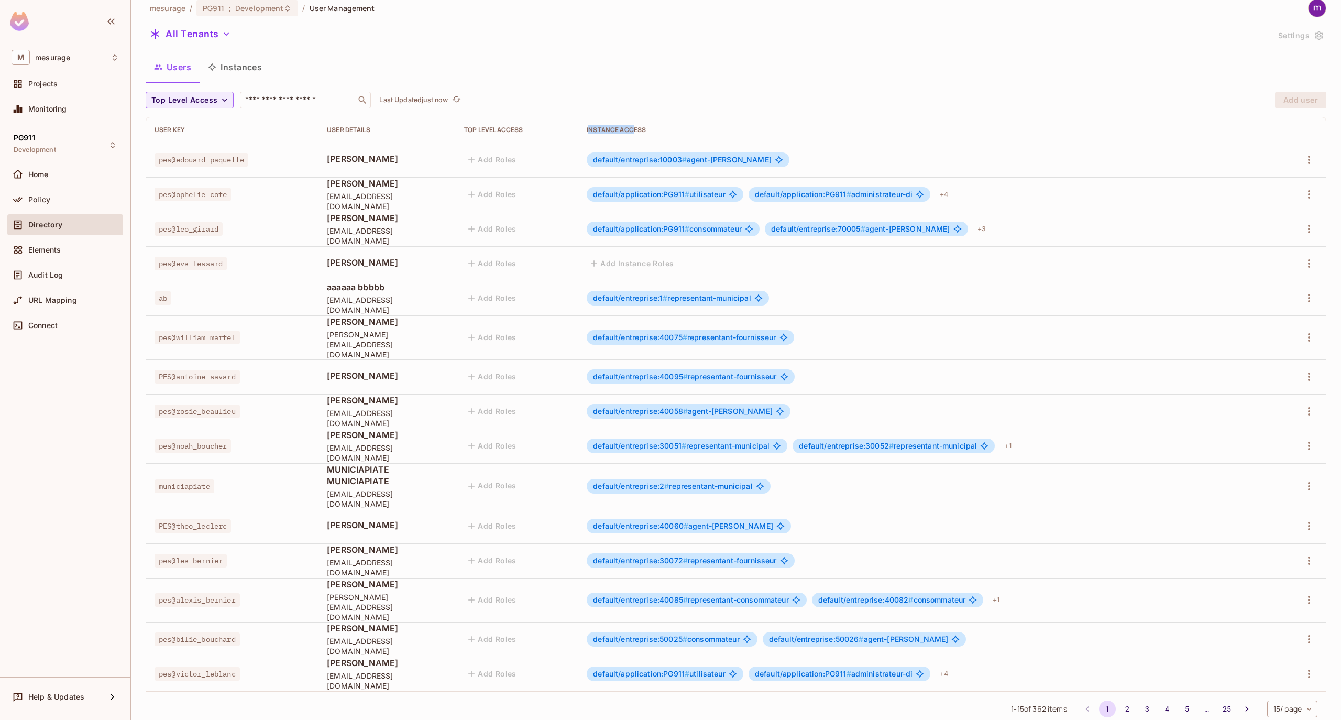
click at [637, 131] on div "Instance Access" at bounding box center [926, 130] width 678 height 8
